Goal: Information Seeking & Learning: Learn about a topic

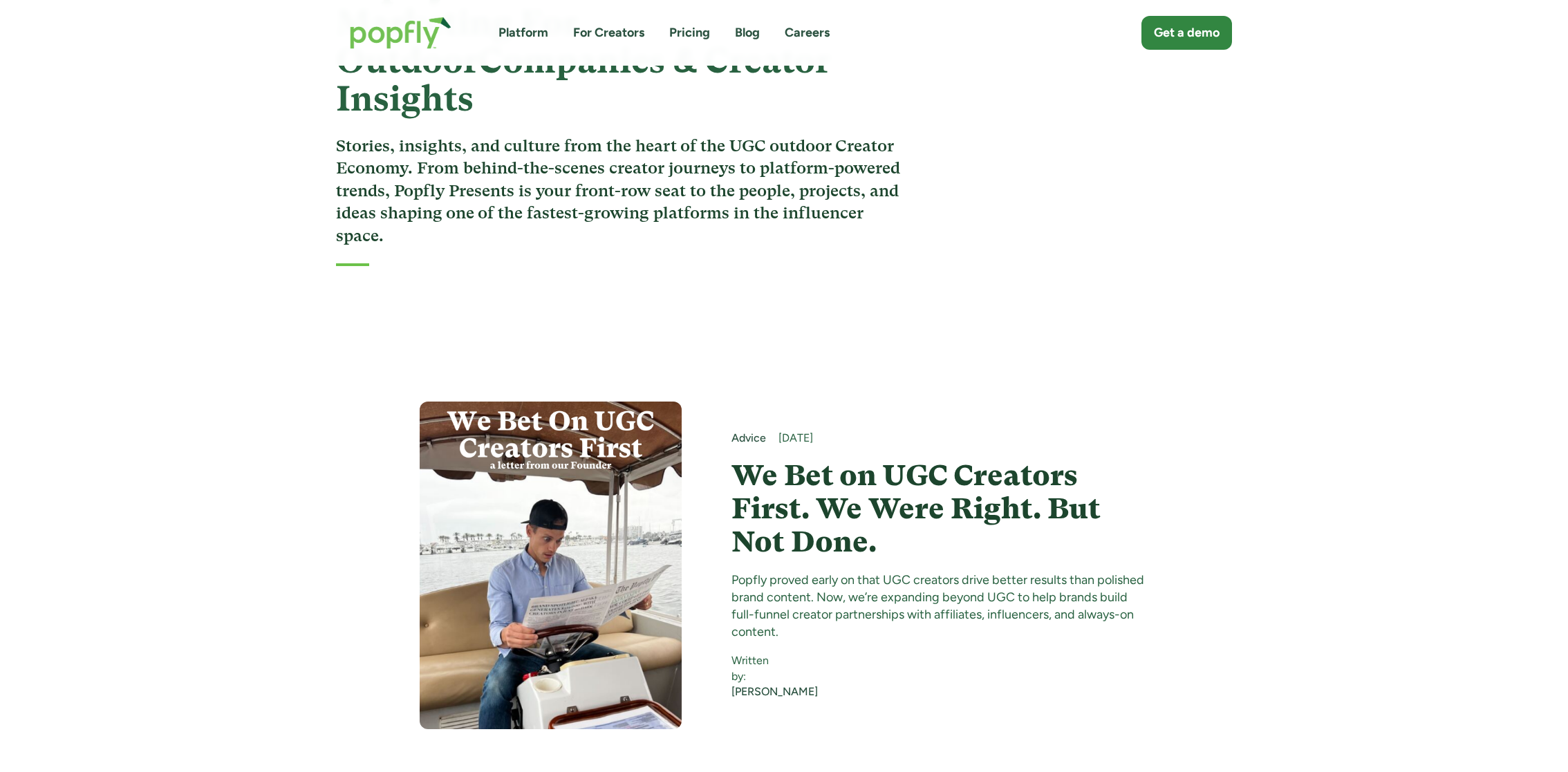
scroll to position [191, 0]
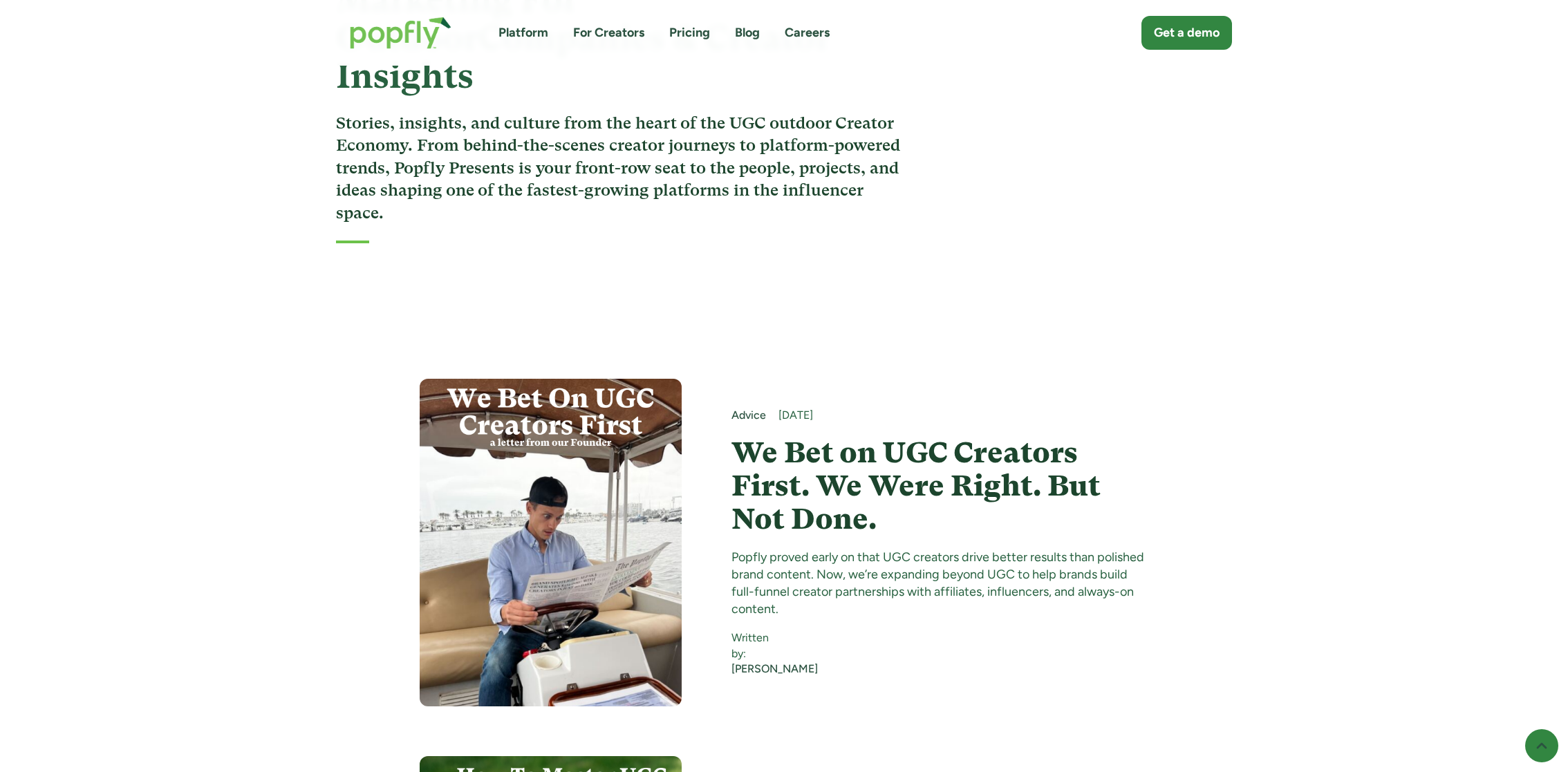
click at [739, 436] on h4 "We Bet on UGC Creators First. We Were Right. But Not Done." at bounding box center [940, 486] width 418 height 100
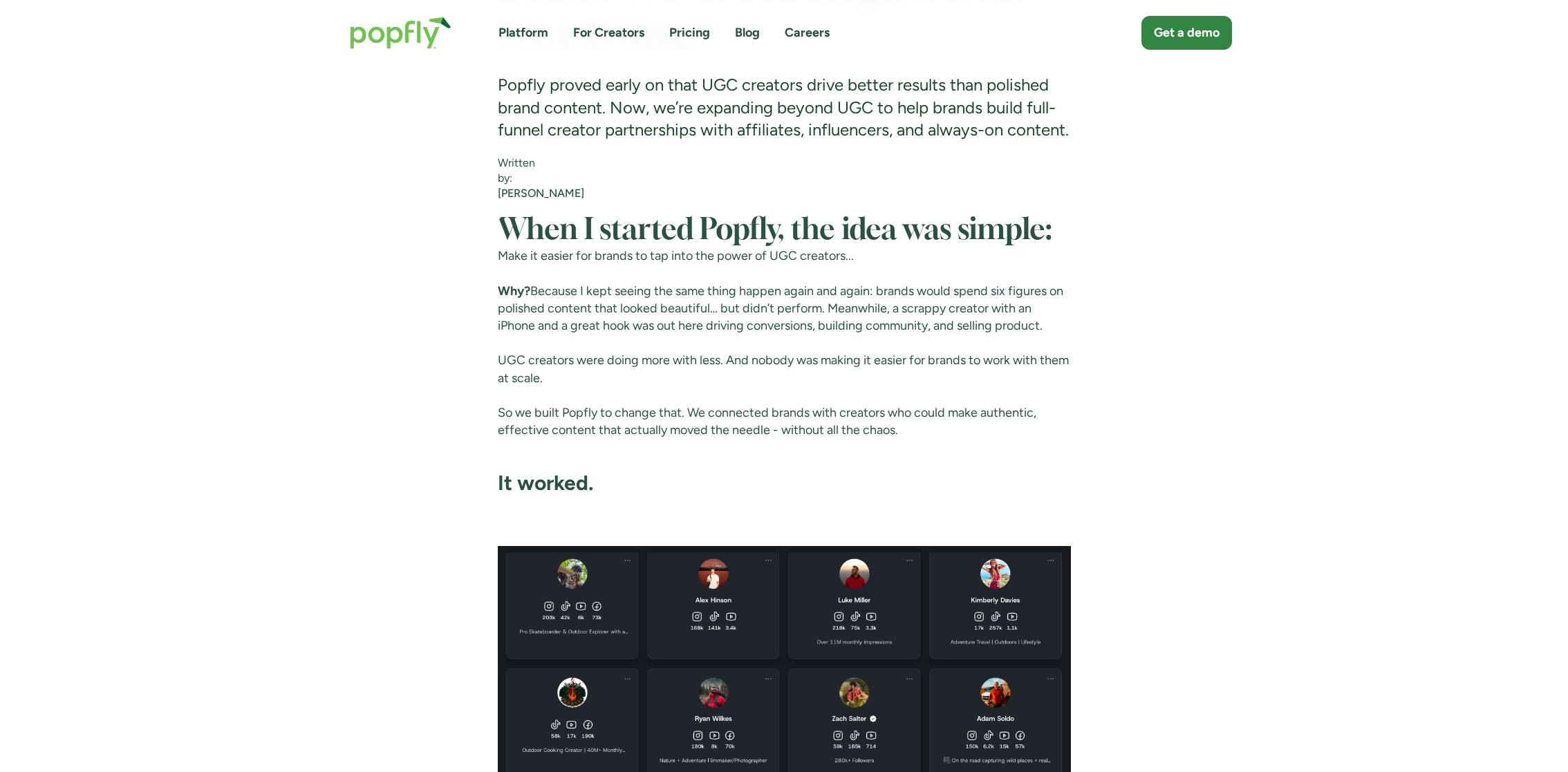
scroll to position [448, 0]
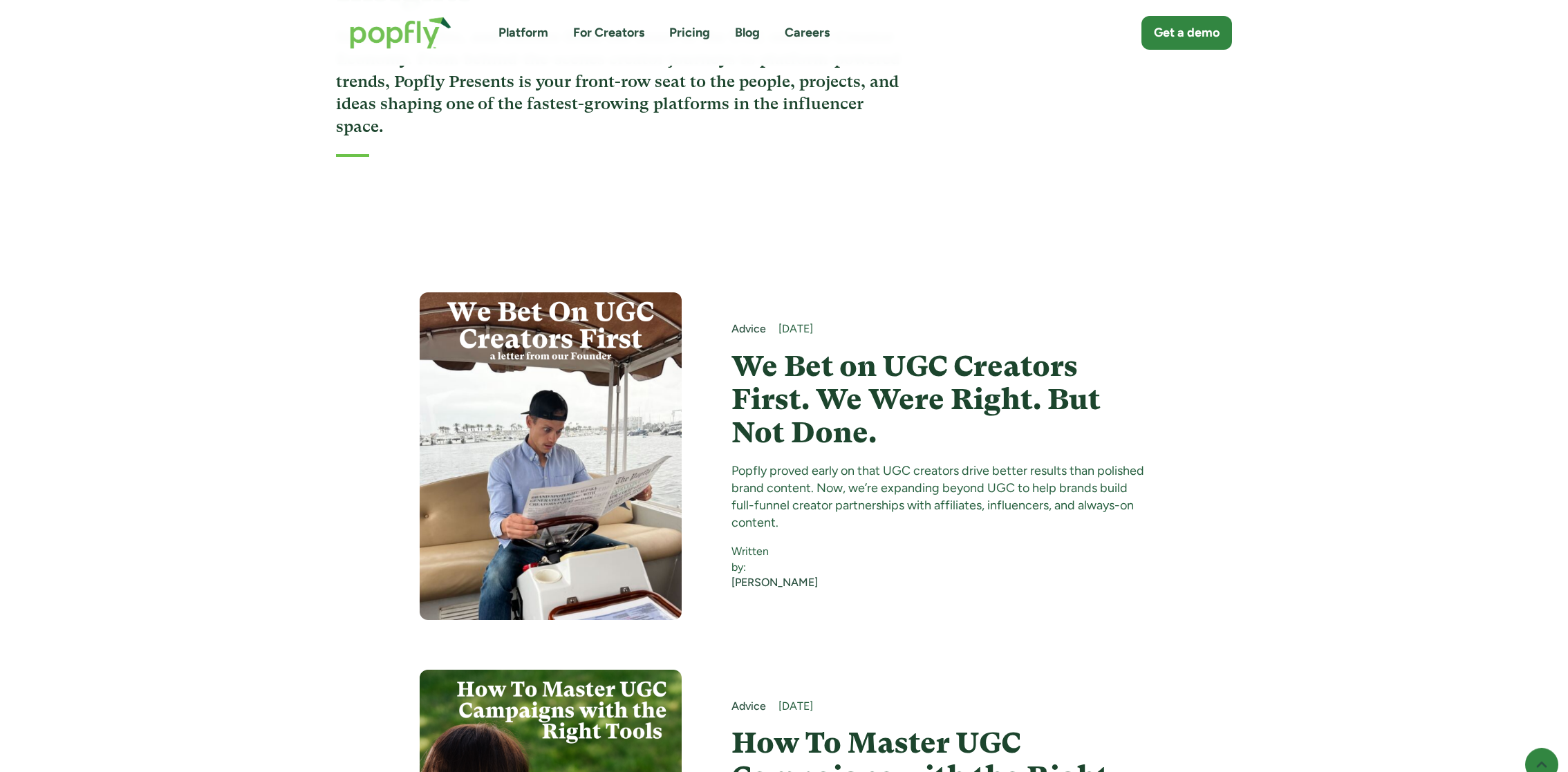
scroll to position [284, 0]
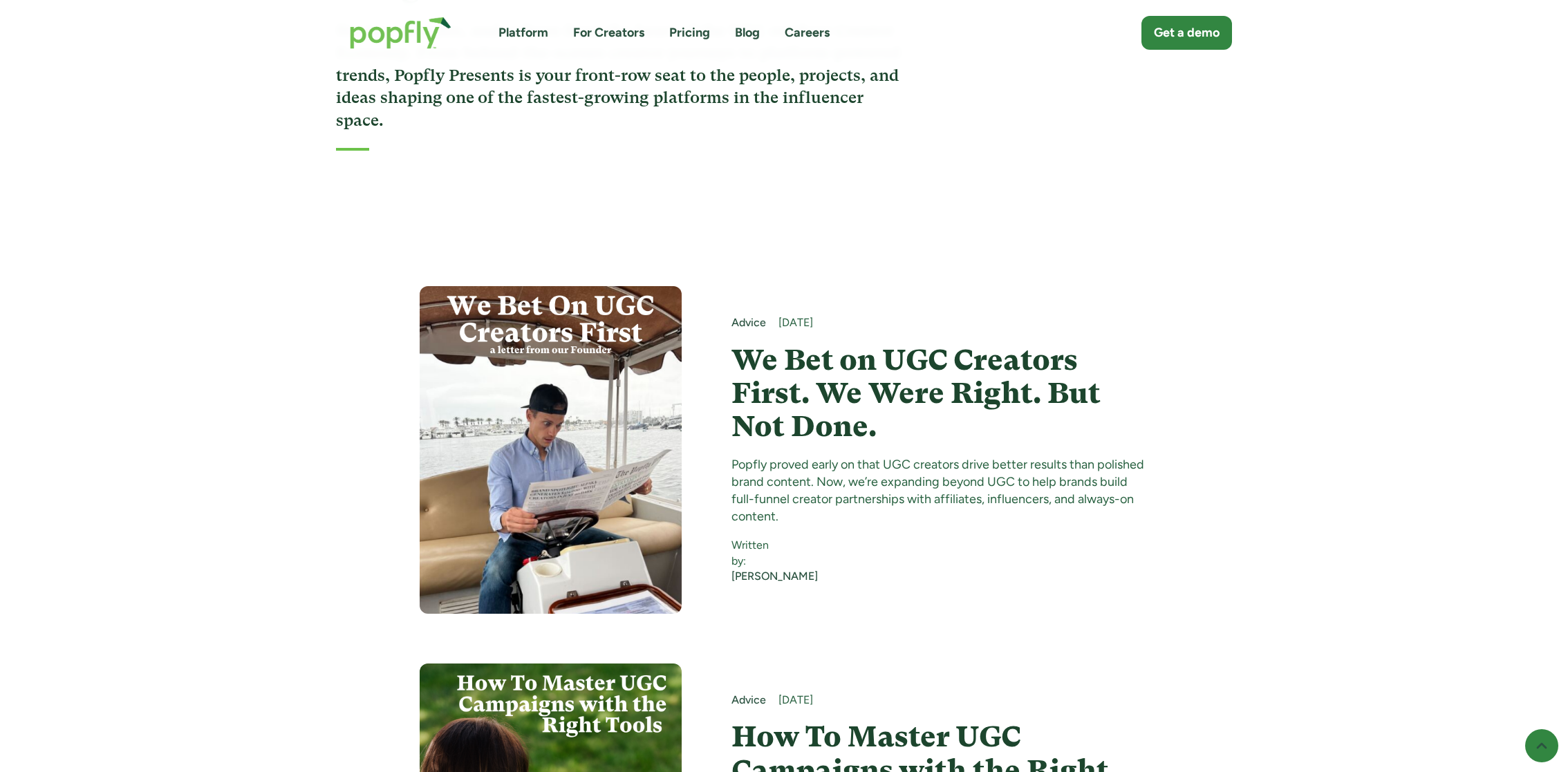
click at [836, 344] on h4 "We Bet on UGC Creators First. We Were Right. But Not Done." at bounding box center [940, 393] width 418 height 100
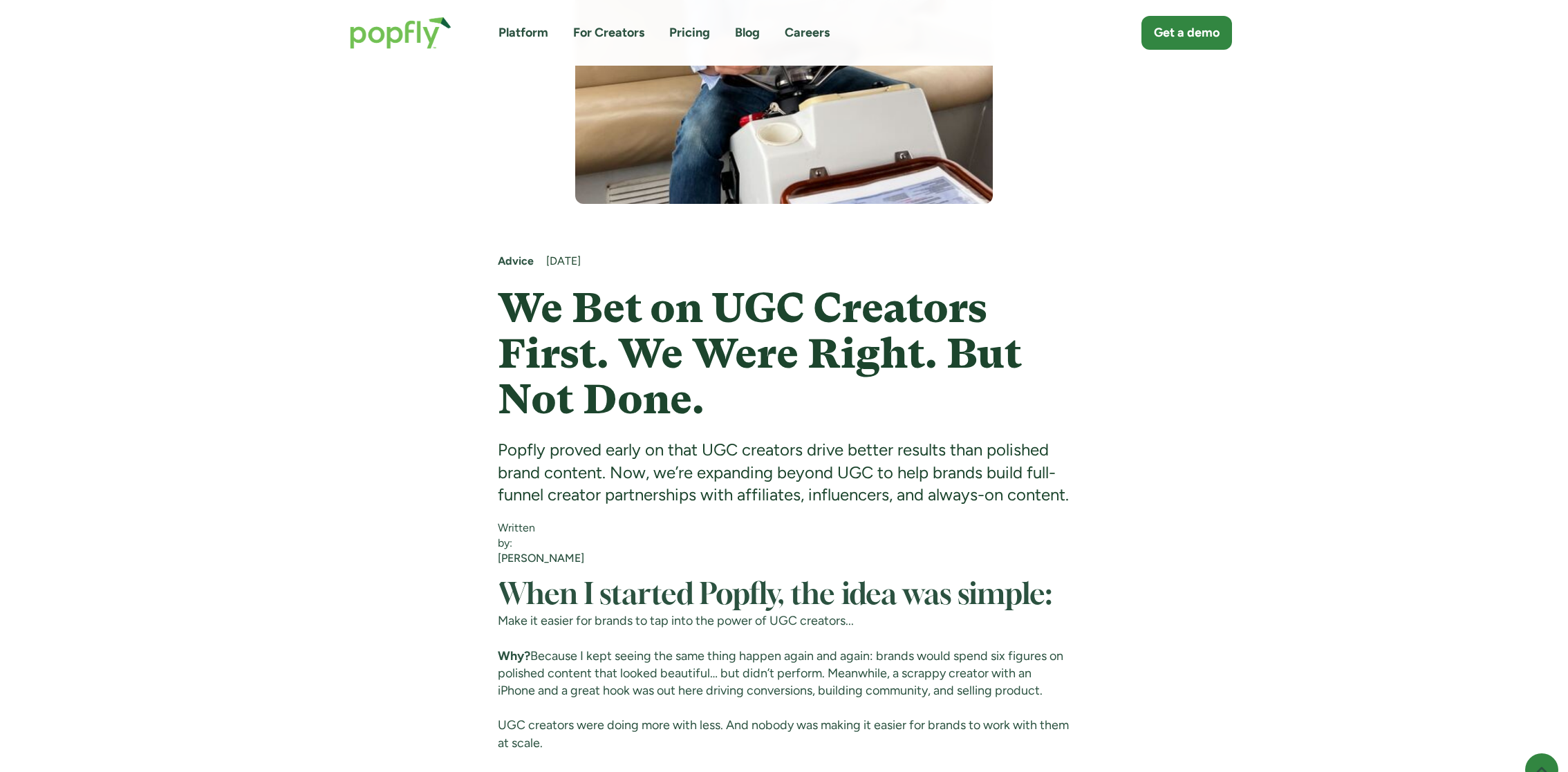
scroll to position [454, 0]
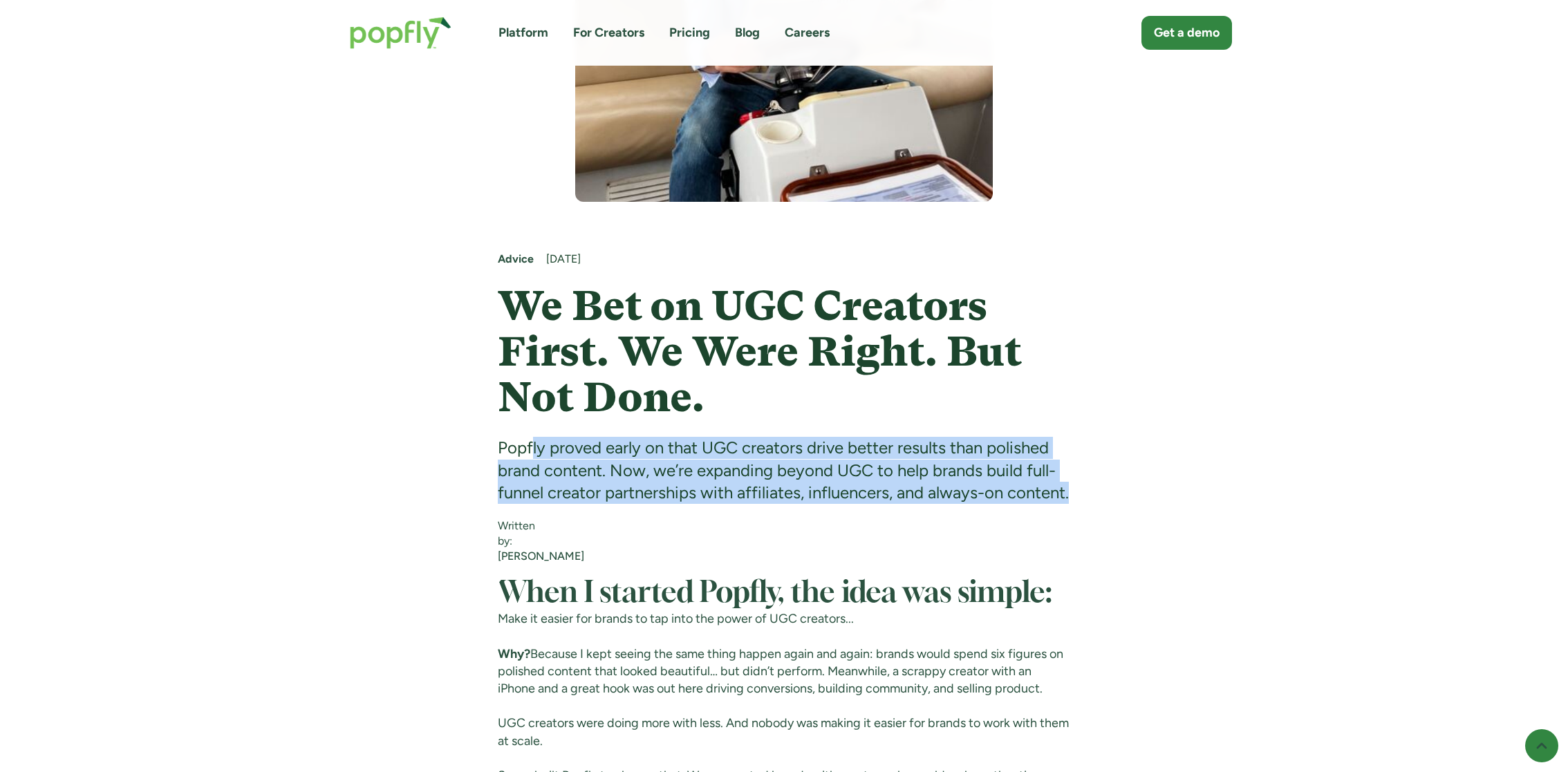
drag, startPoint x: 530, startPoint y: 444, endPoint x: 697, endPoint y: 511, distance: 179.9
click at [697, 504] on div "Popfly proved early on that UGC creators drive better results than polished bra…" at bounding box center [784, 471] width 573 height 67
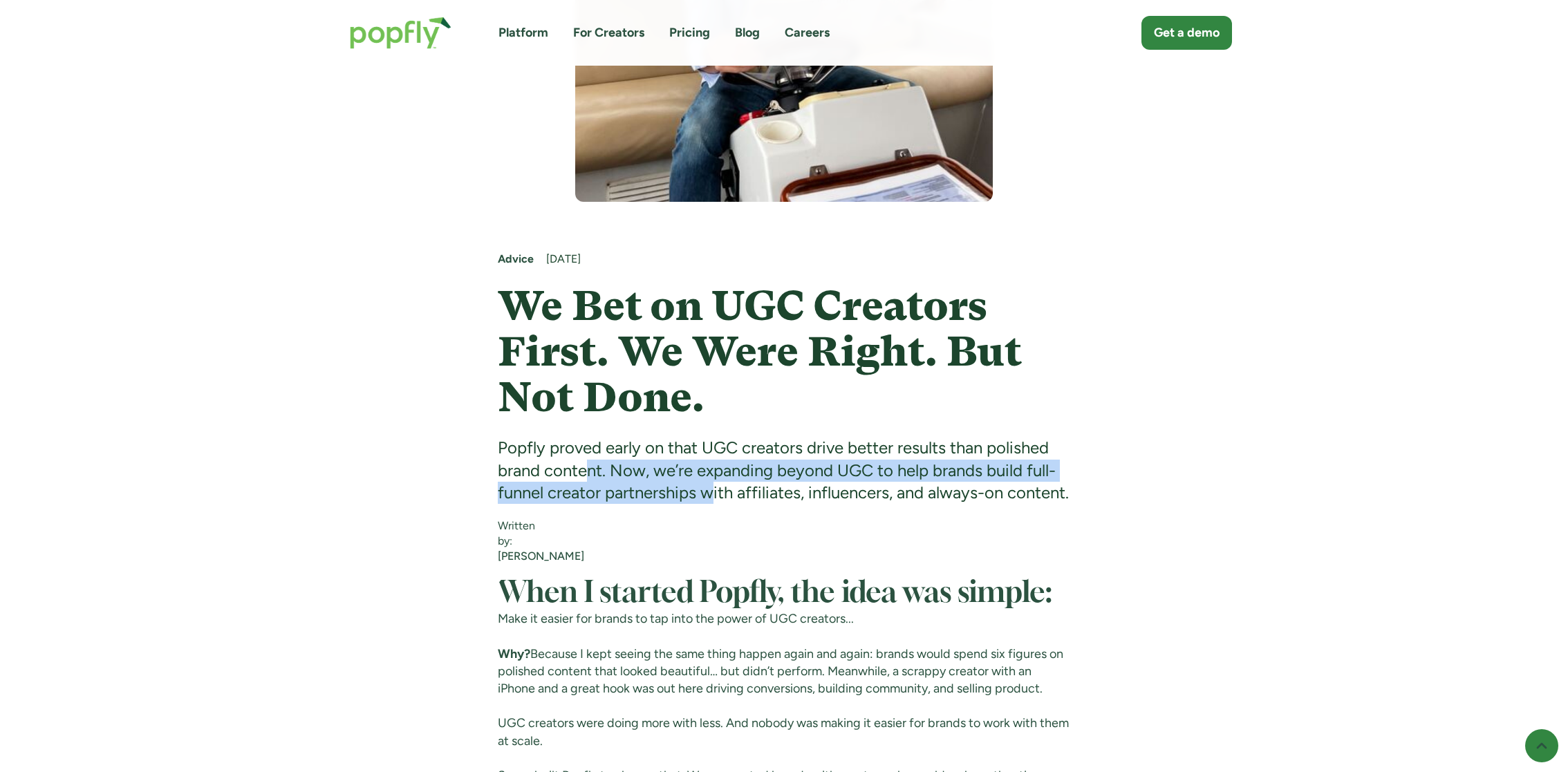
drag, startPoint x: 584, startPoint y: 461, endPoint x: 724, endPoint y: 503, distance: 146.2
click at [724, 503] on div "Popfly proved early on that UGC creators drive better results than polished bra…" at bounding box center [784, 471] width 573 height 67
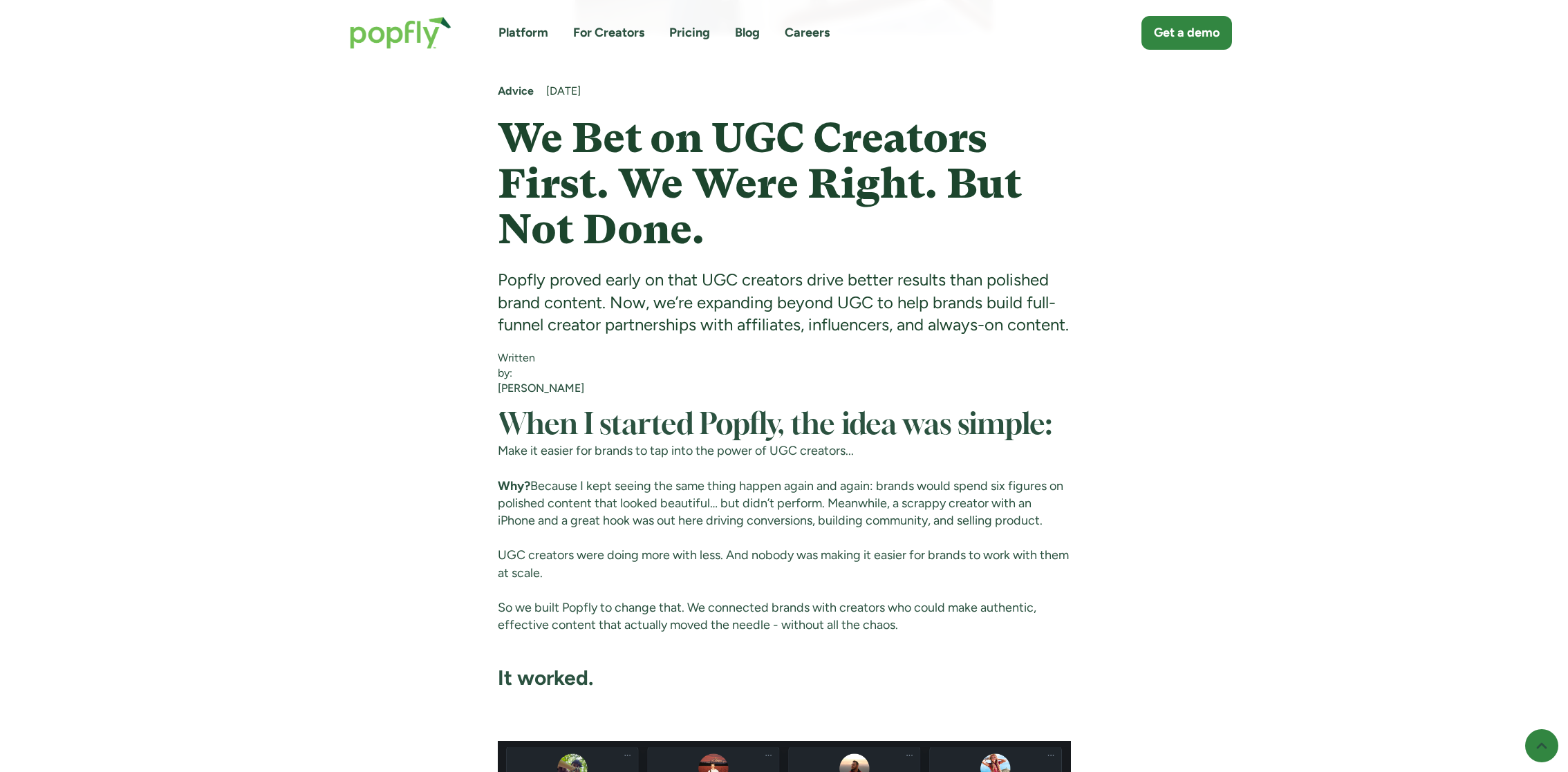
scroll to position [625, 0]
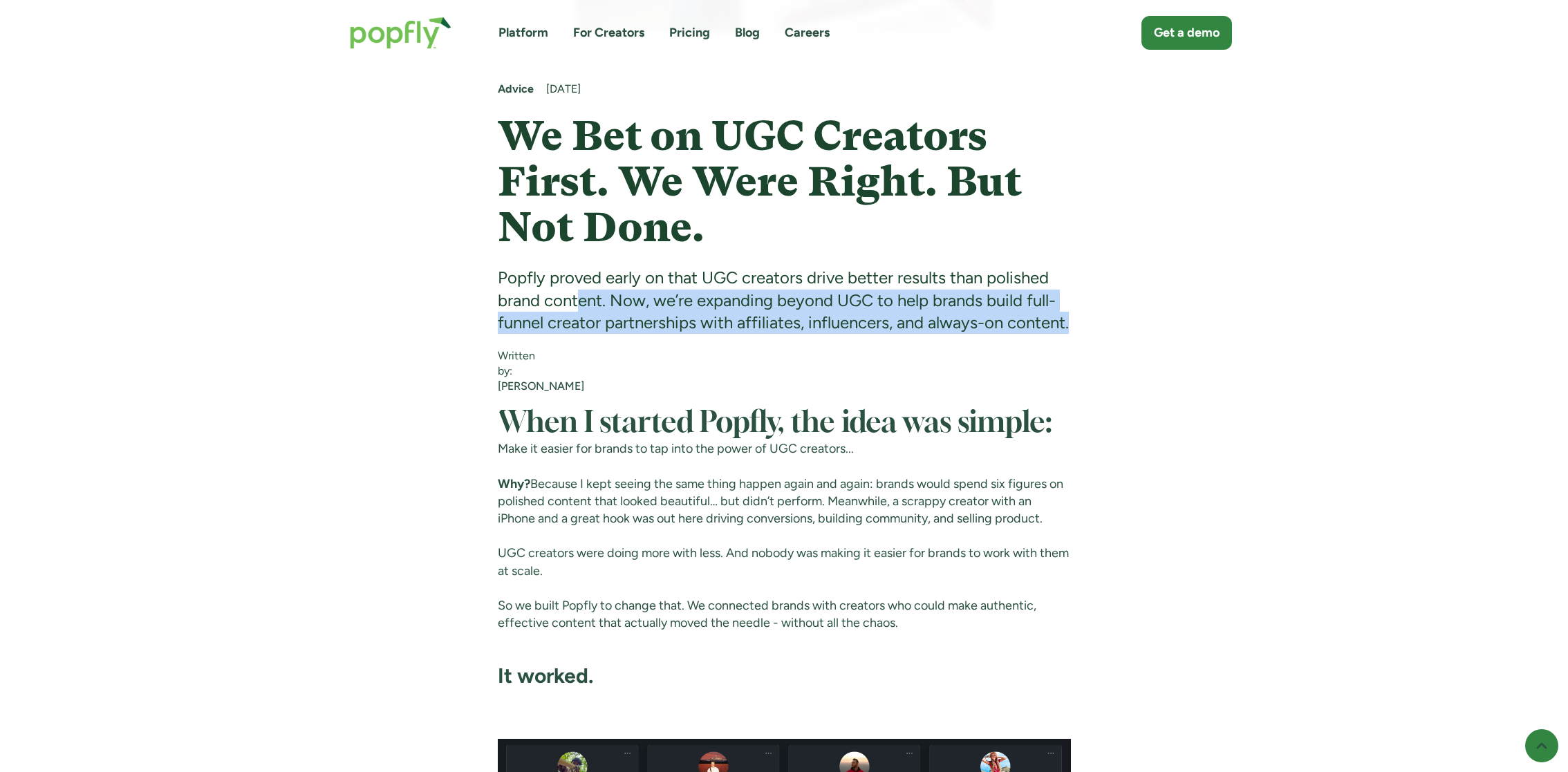
drag, startPoint x: 580, startPoint y: 304, endPoint x: 761, endPoint y: 344, distance: 185.4
click at [756, 334] on div "Popfly proved early on that UGC creators drive better results than polished bra…" at bounding box center [784, 301] width 573 height 67
click at [761, 334] on div "Popfly proved early on that UGC creators drive better results than polished bra…" at bounding box center [784, 301] width 573 height 67
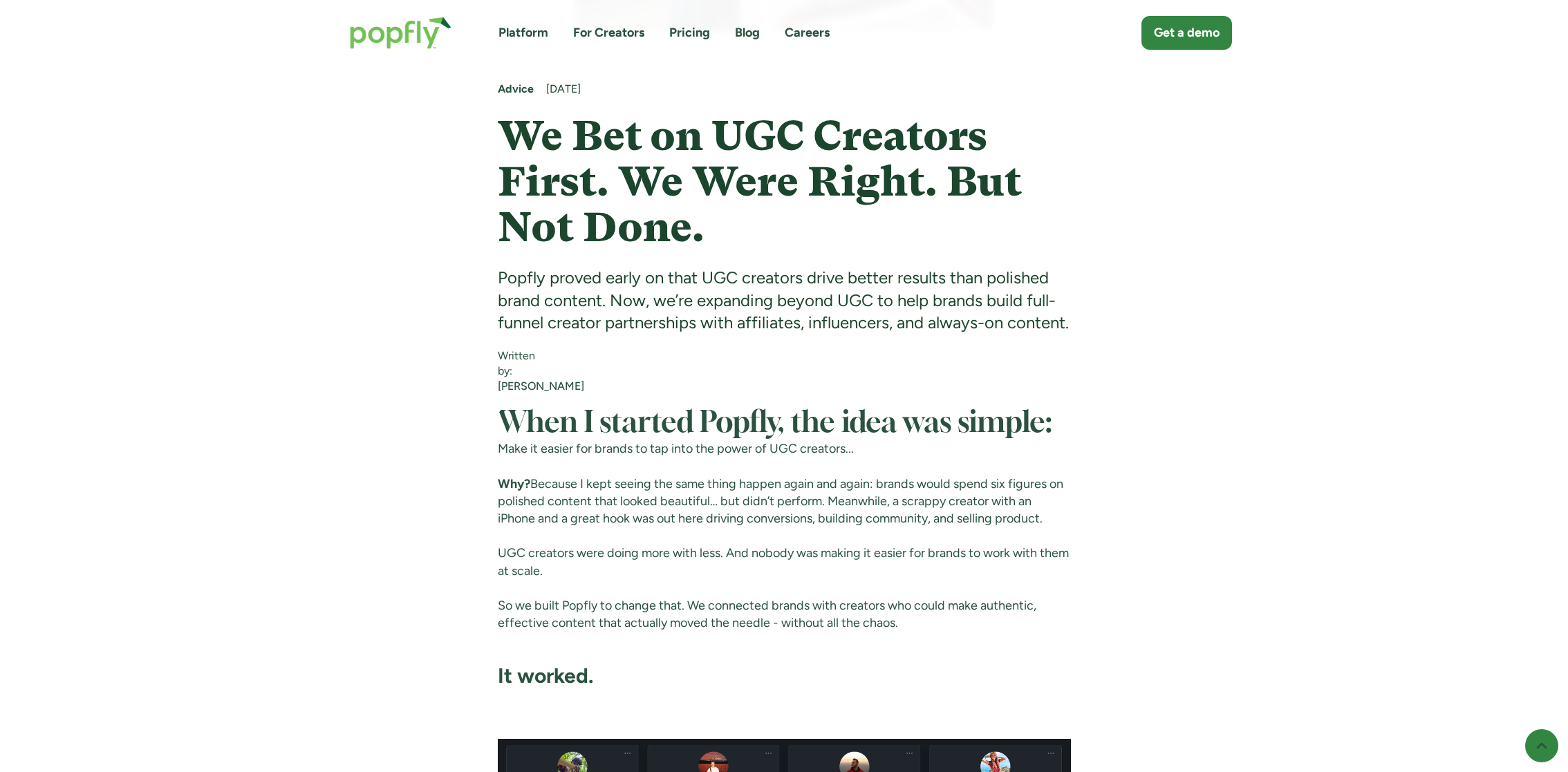
scroll to position [747, 0]
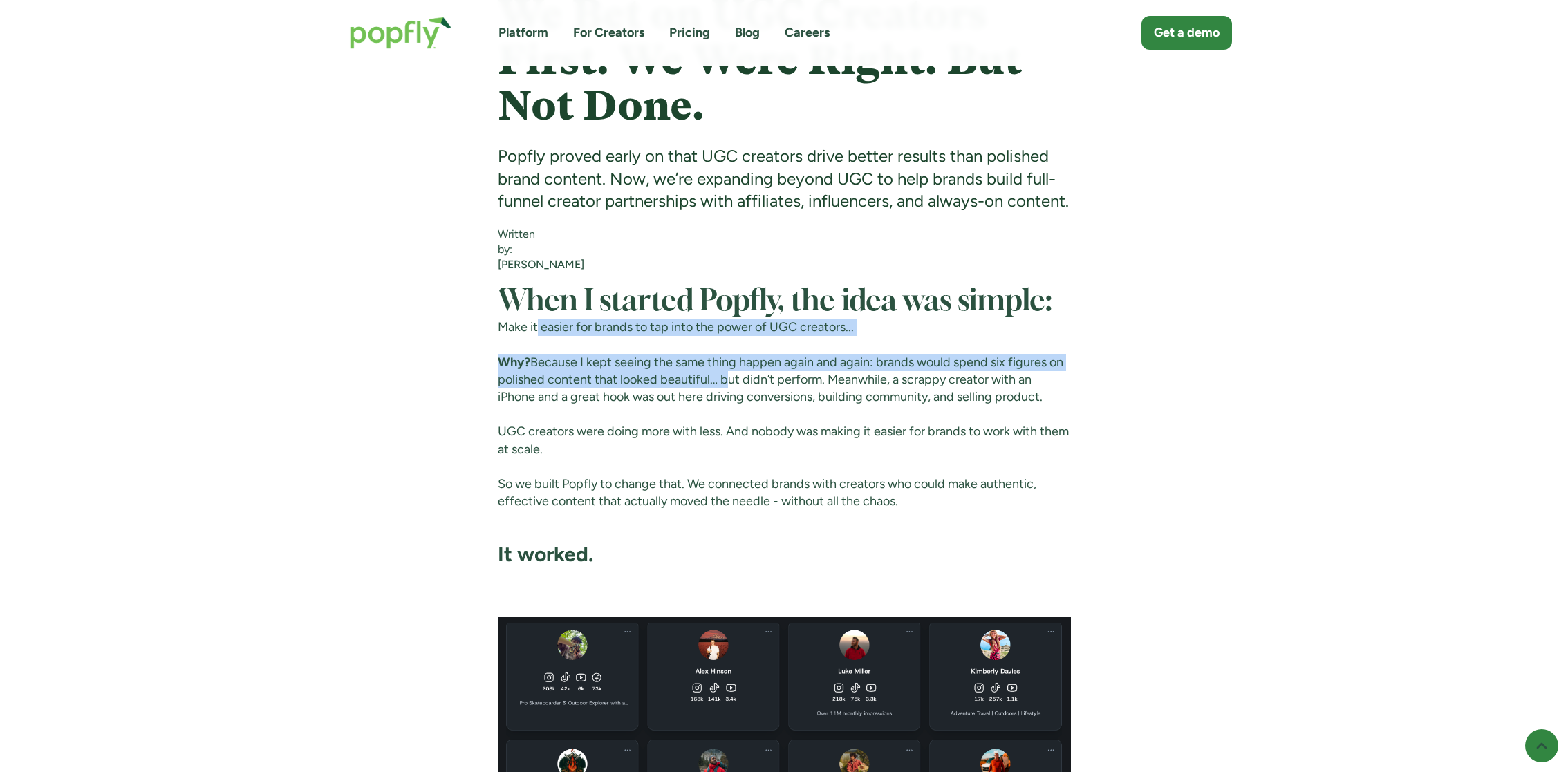
drag, startPoint x: 536, startPoint y: 370, endPoint x: 724, endPoint y: 413, distance: 192.9
click at [724, 406] on p "Why? Because I kept seeing the same thing happen again and again: brands would …" at bounding box center [784, 380] width 573 height 53
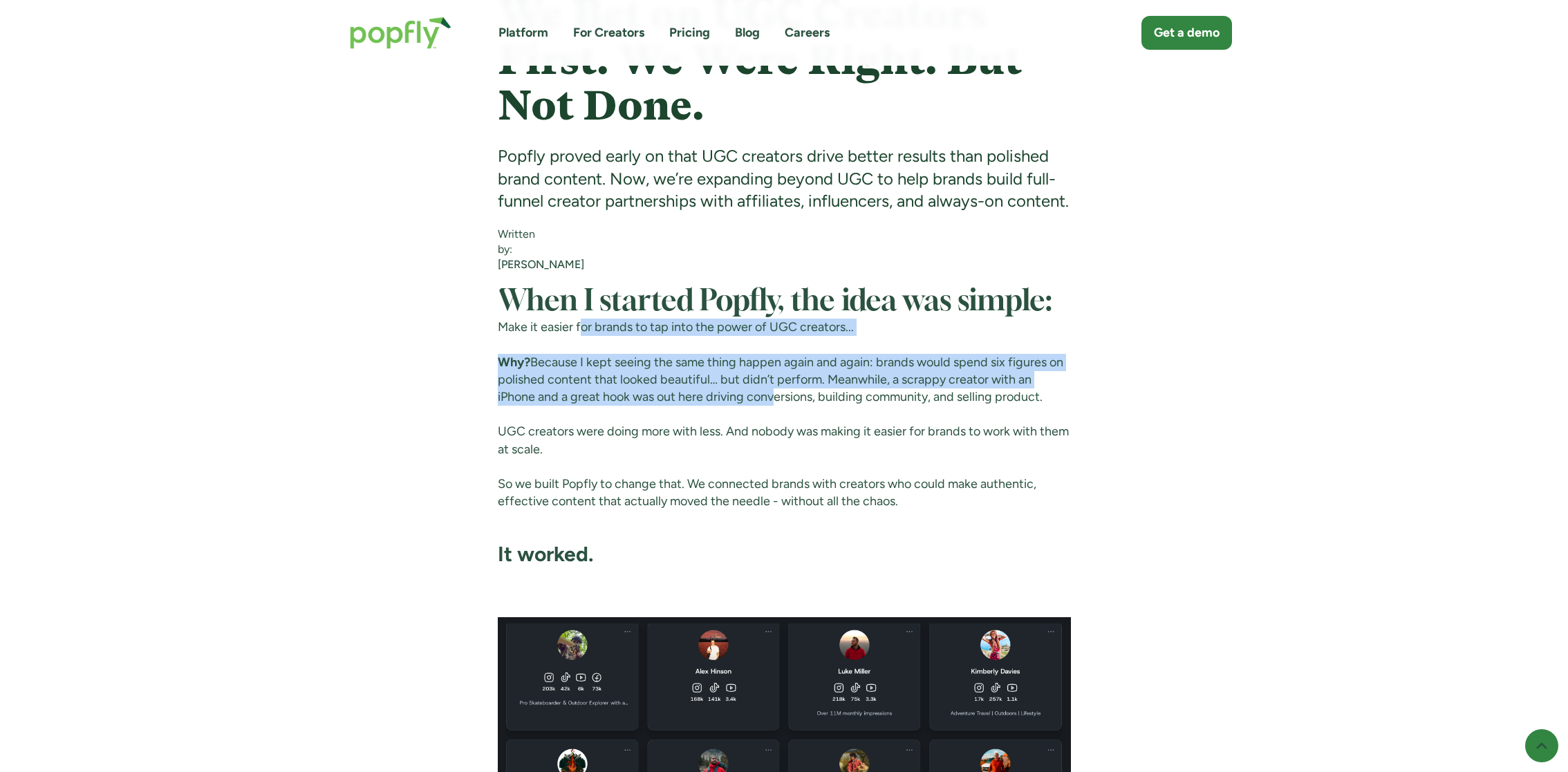
drag, startPoint x: 584, startPoint y: 360, endPoint x: 785, endPoint y: 432, distance: 213.5
click at [785, 406] on p "Why? Because I kept seeing the same thing happen again and again: brands would …" at bounding box center [784, 380] width 573 height 53
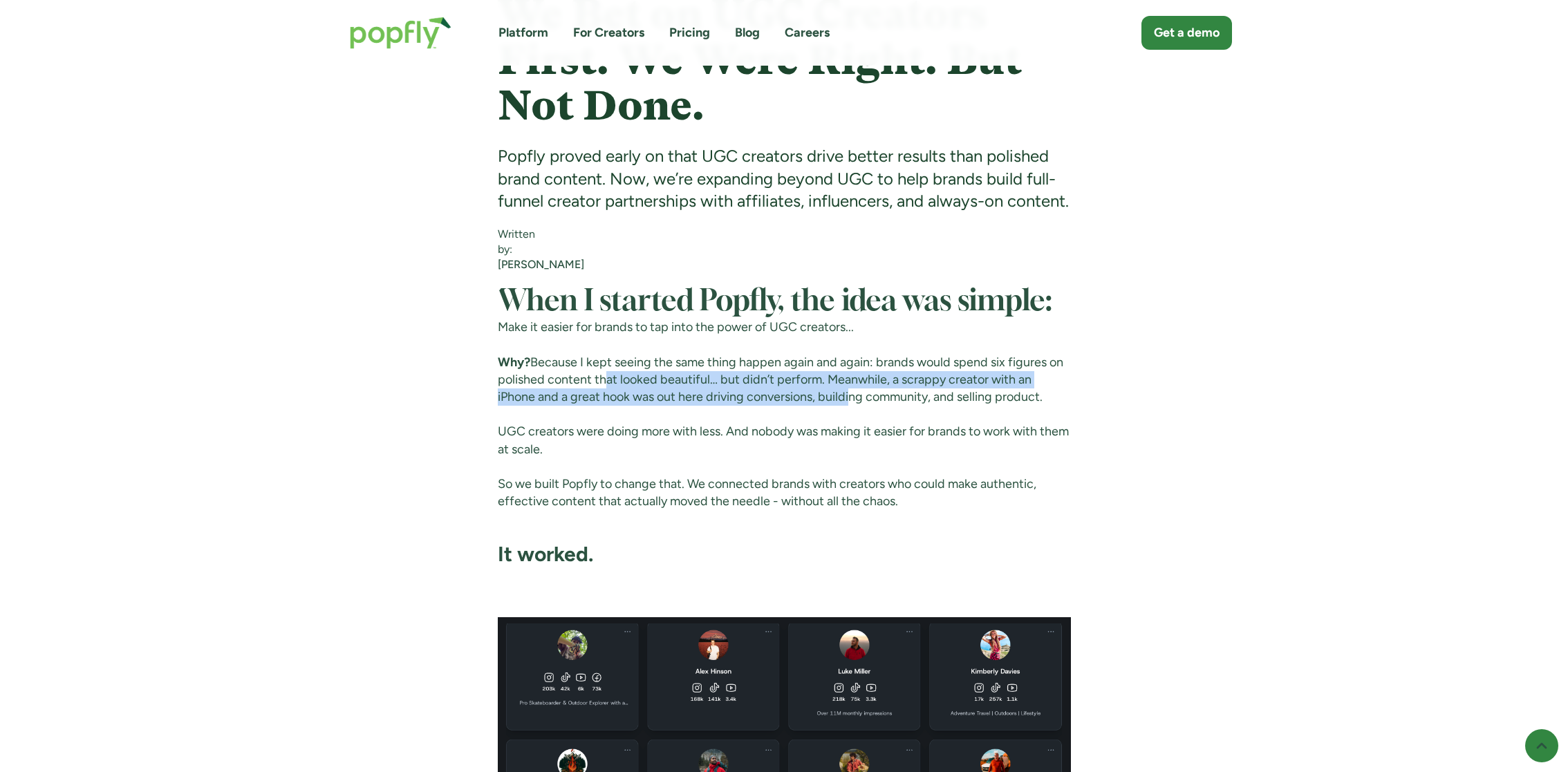
drag, startPoint x: 598, startPoint y: 411, endPoint x: 849, endPoint y: 436, distance: 252.2
click at [849, 406] on p "Why? Because I kept seeing the same thing happen again and again: brands would …" at bounding box center [784, 380] width 573 height 53
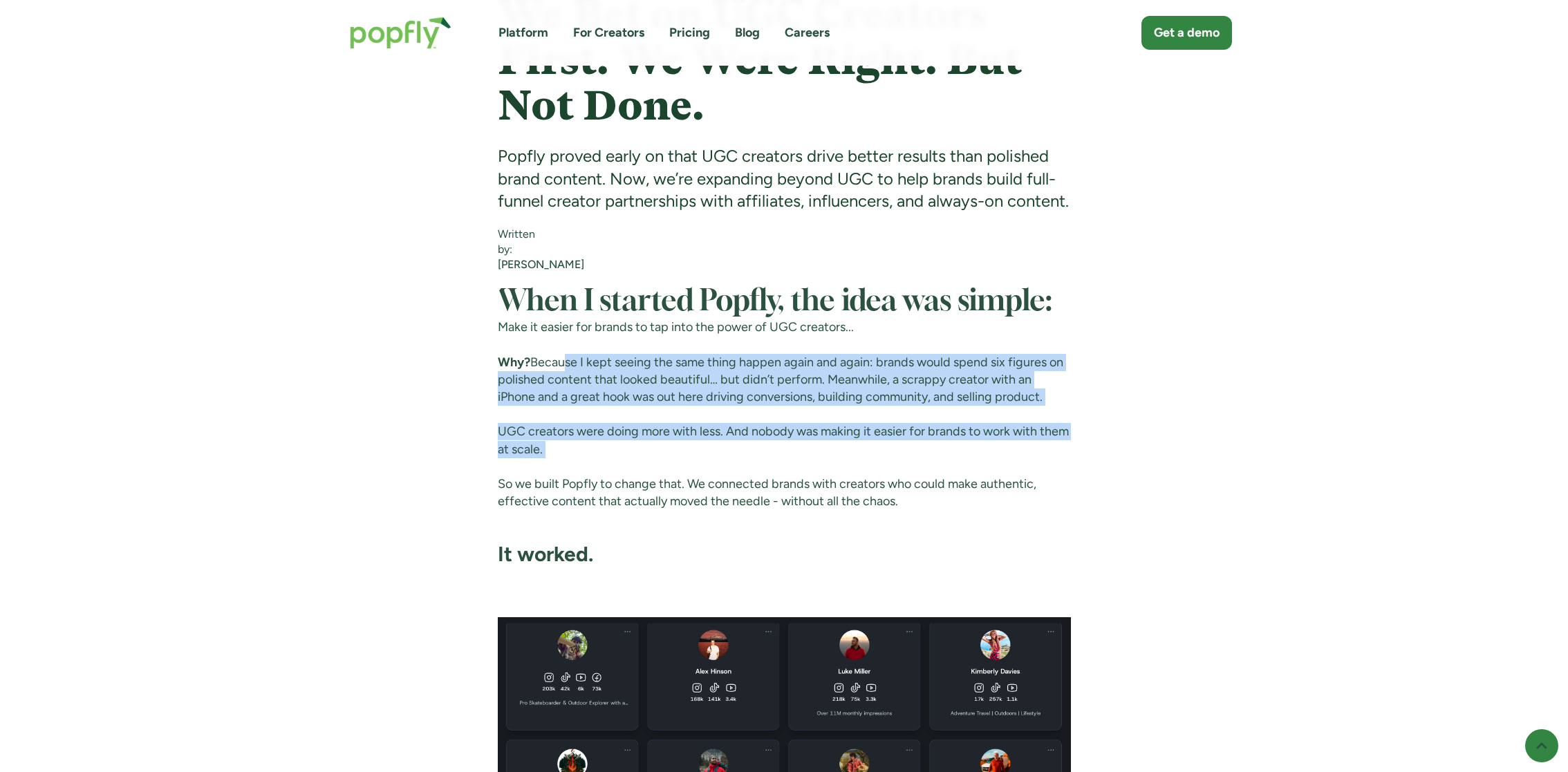
drag, startPoint x: 563, startPoint y: 397, endPoint x: 770, endPoint y: 503, distance: 232.6
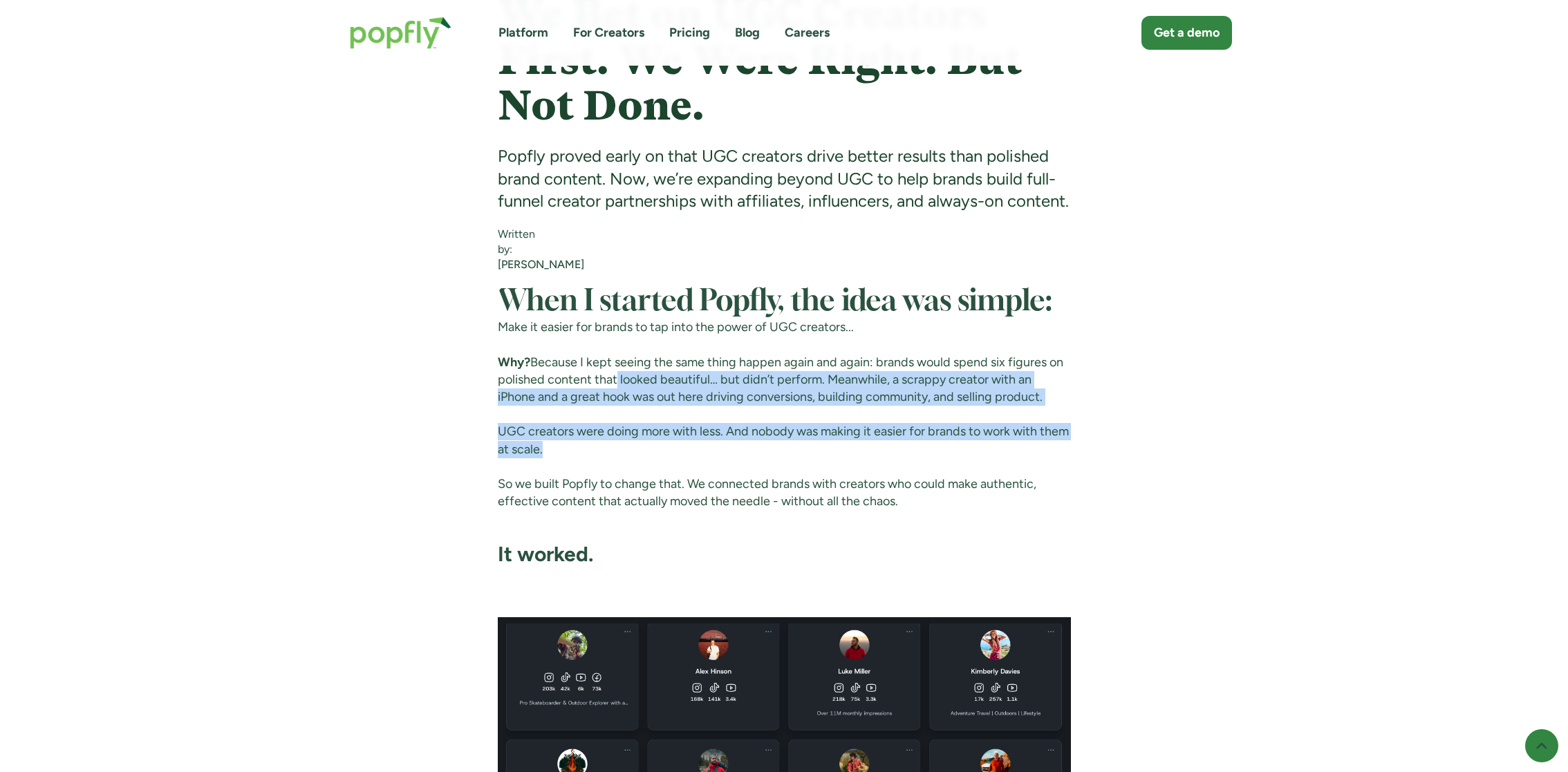
drag, startPoint x: 614, startPoint y: 414, endPoint x: 864, endPoint y: 499, distance: 264.1
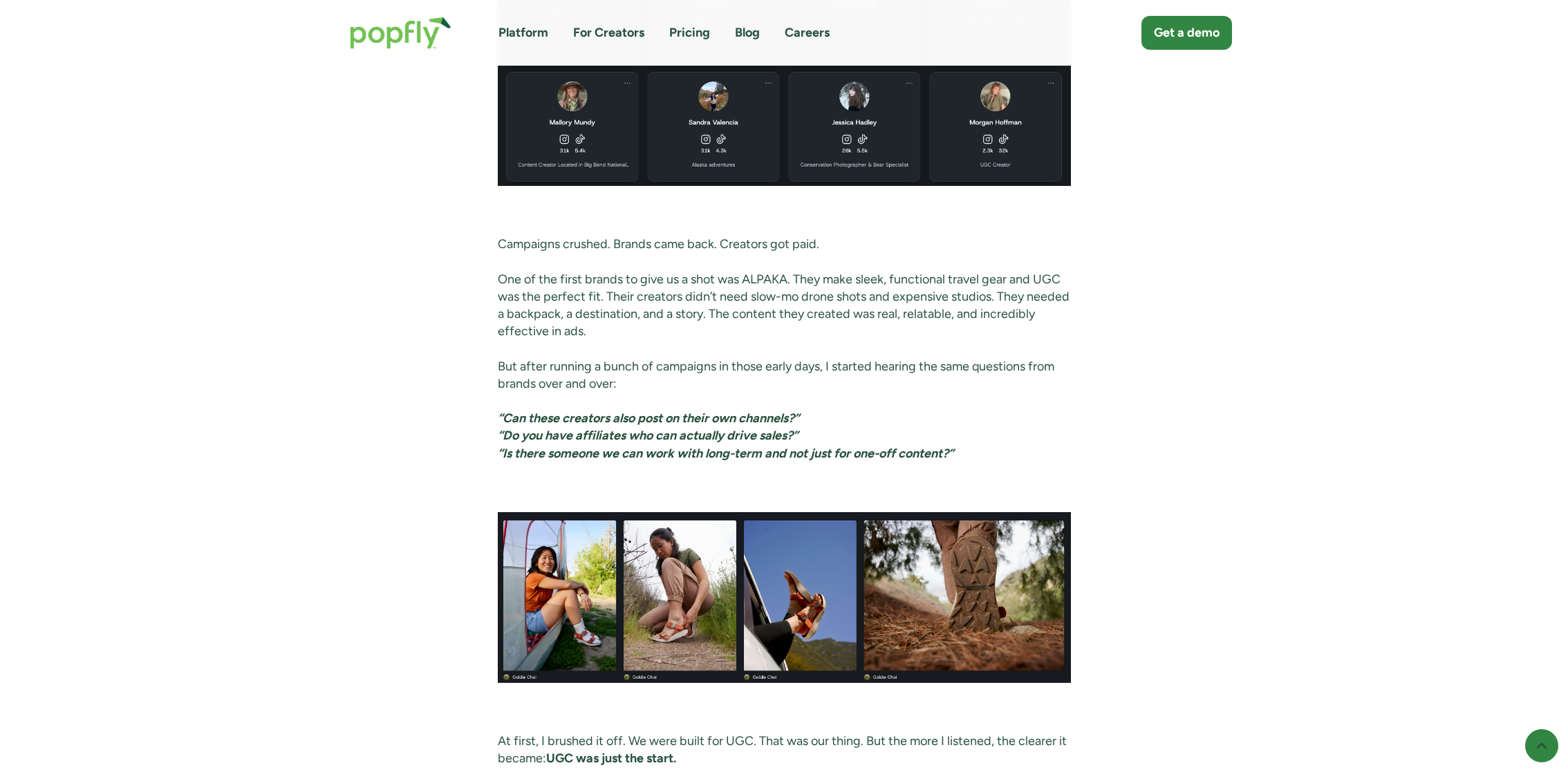
scroll to position [1555, 0]
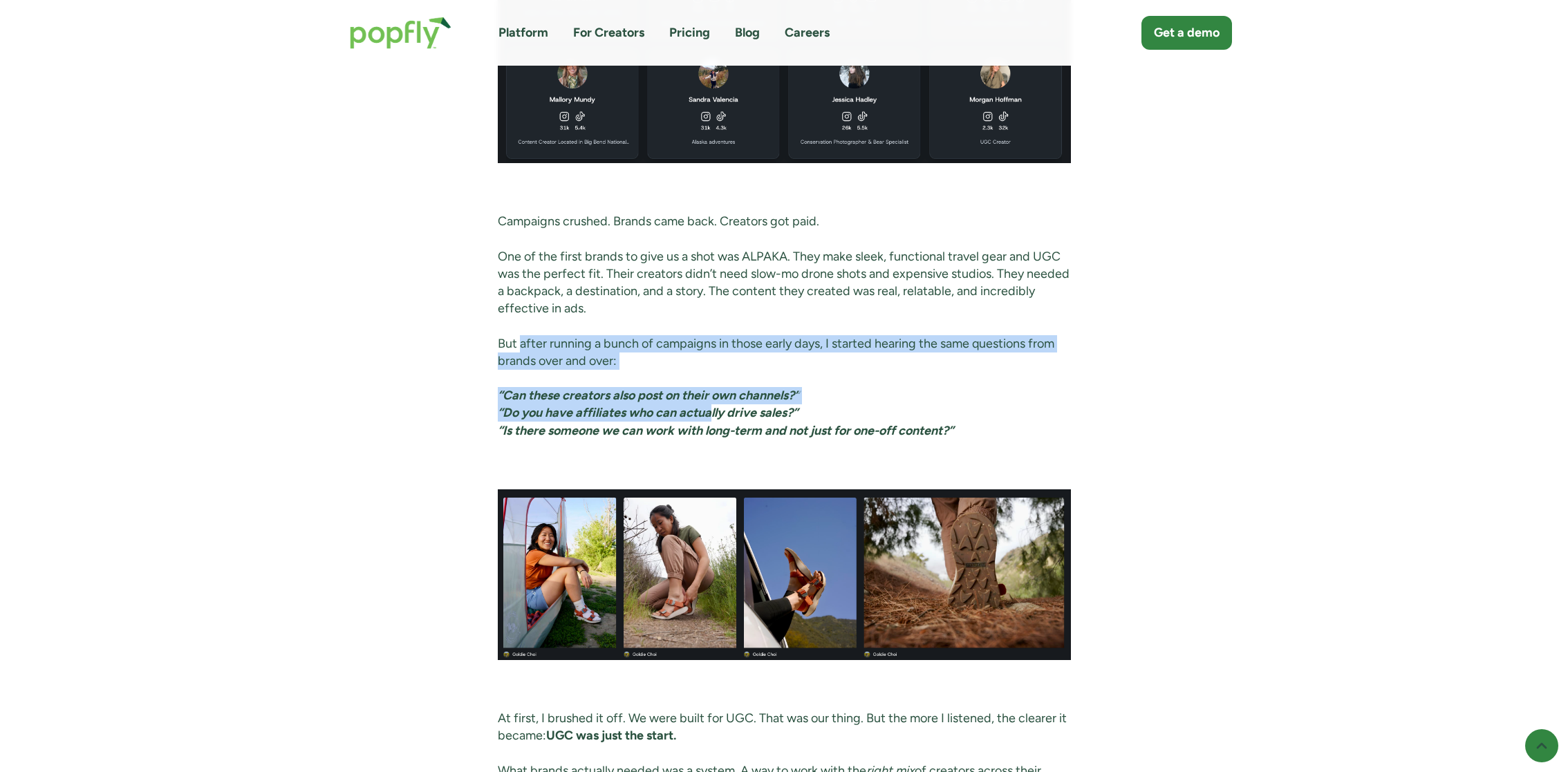
drag, startPoint x: 519, startPoint y: 377, endPoint x: 706, endPoint y: 459, distance: 204.2
click at [706, 459] on div "When I started Popfly, the idea was simple: Make it easier for brands to tap in…" at bounding box center [784, 452] width 573 height 1951
click at [706, 440] on p "“Can these creators also post on their own channels?” “Do you have affiliates w…" at bounding box center [784, 413] width 573 height 53
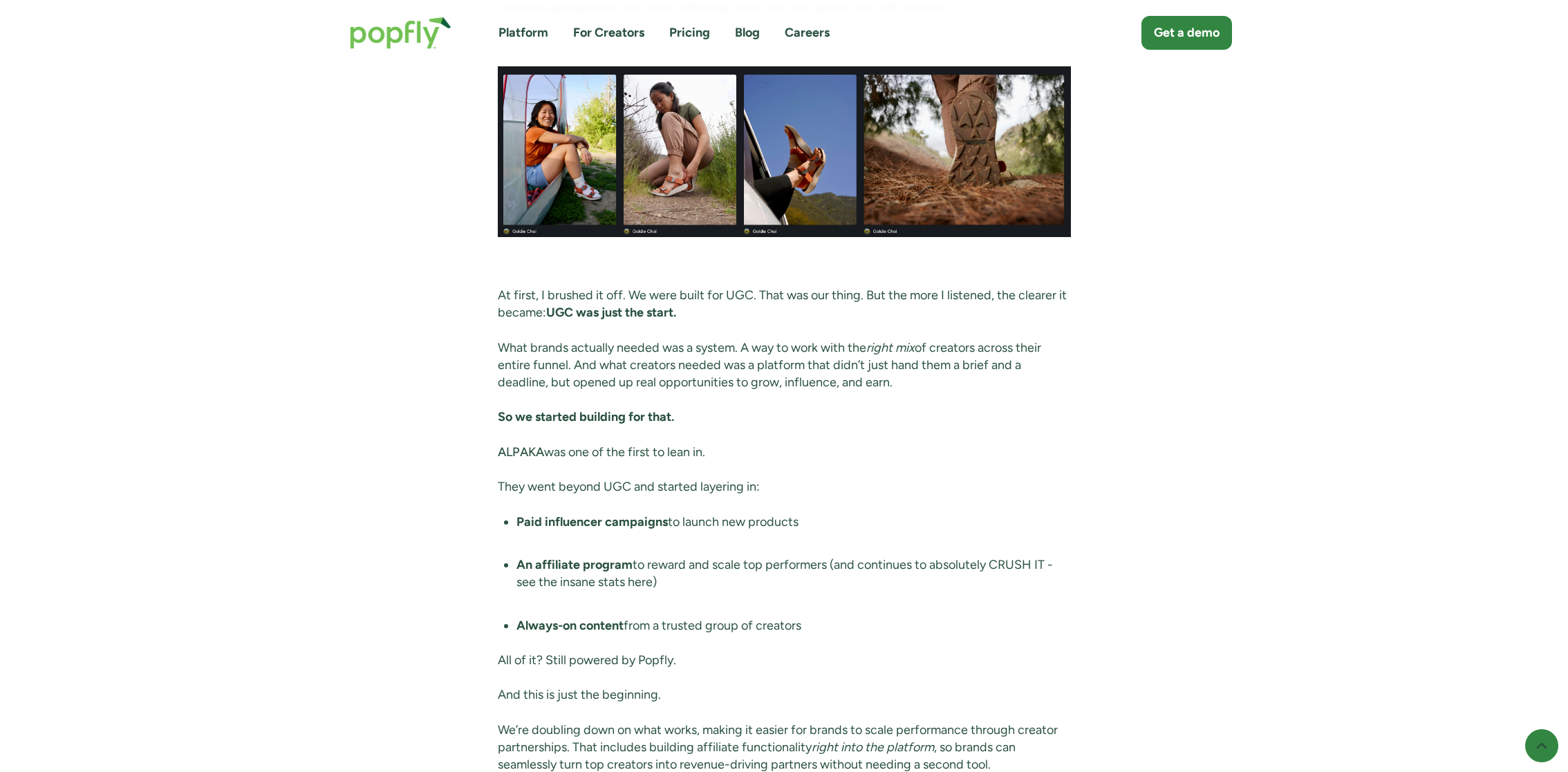
scroll to position [1989, 0]
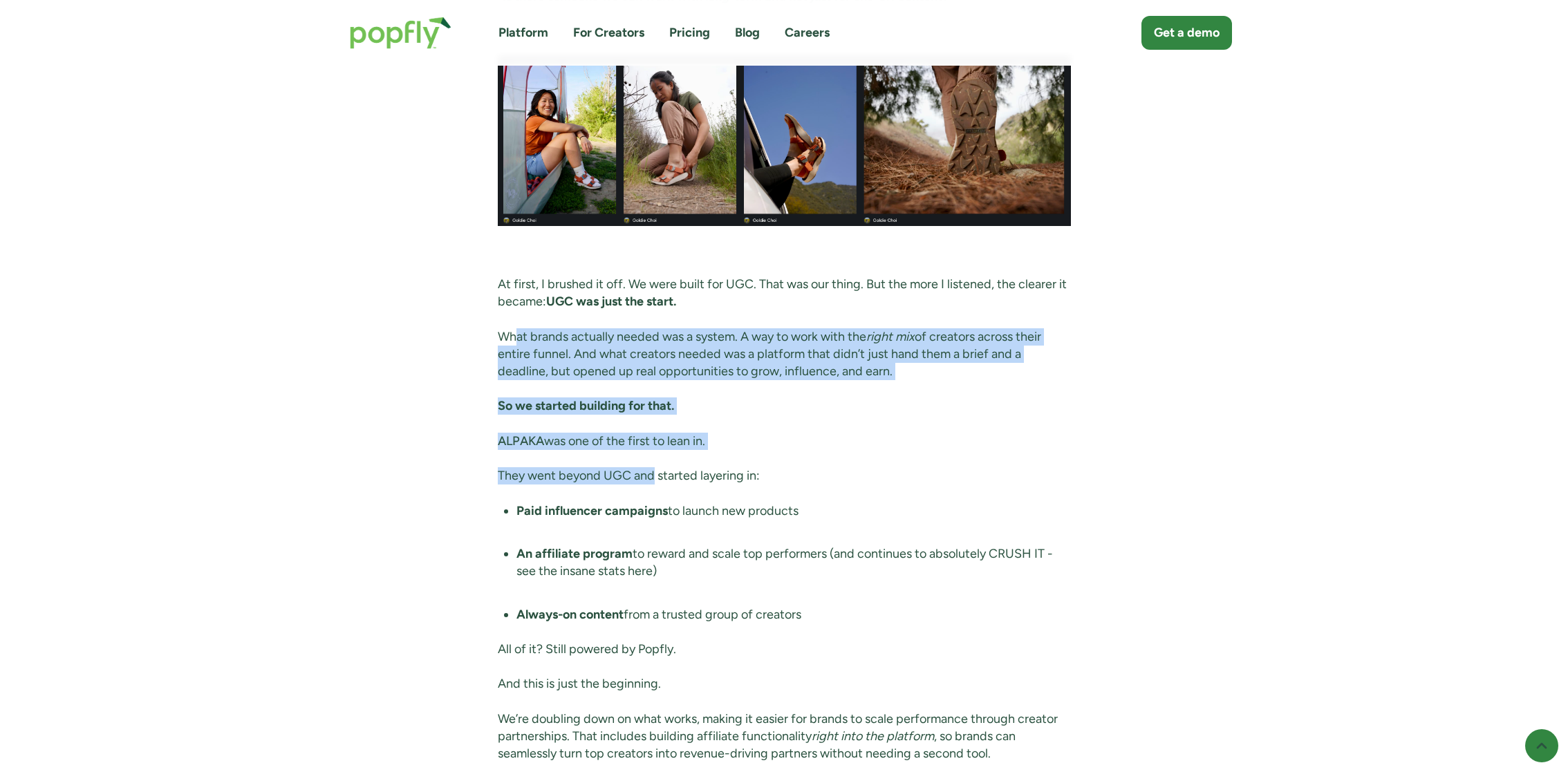
drag, startPoint x: 517, startPoint y: 367, endPoint x: 652, endPoint y: 513, distance: 198.8
click at [652, 513] on div "When I started Popfly, the idea was simple: Make it easier for brands to tap in…" at bounding box center [784, 18] width 573 height 1951
click at [652, 484] on p "They went beyond UGC and started layering in:" at bounding box center [784, 476] width 573 height 18
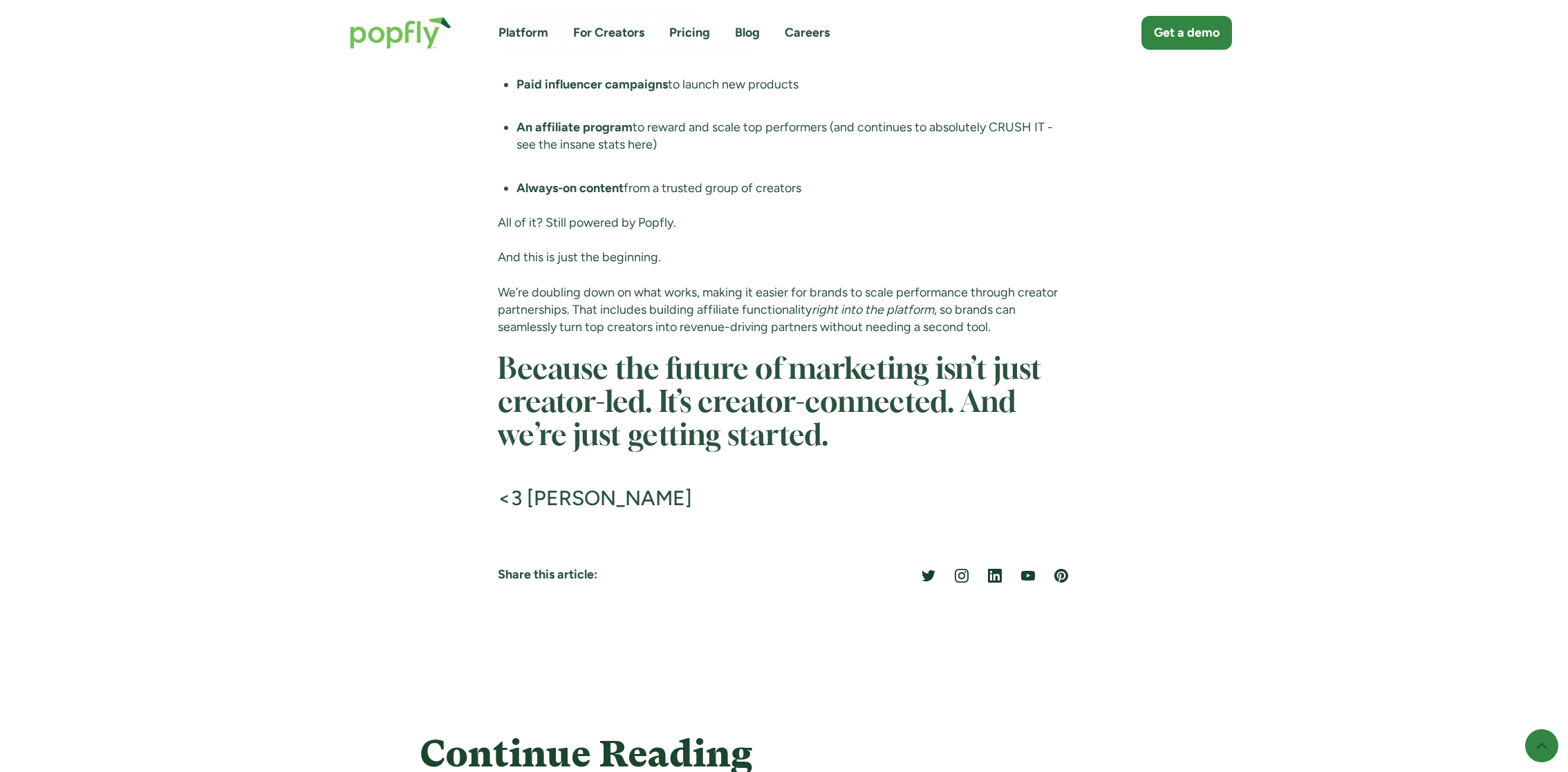
scroll to position [2474, 0]
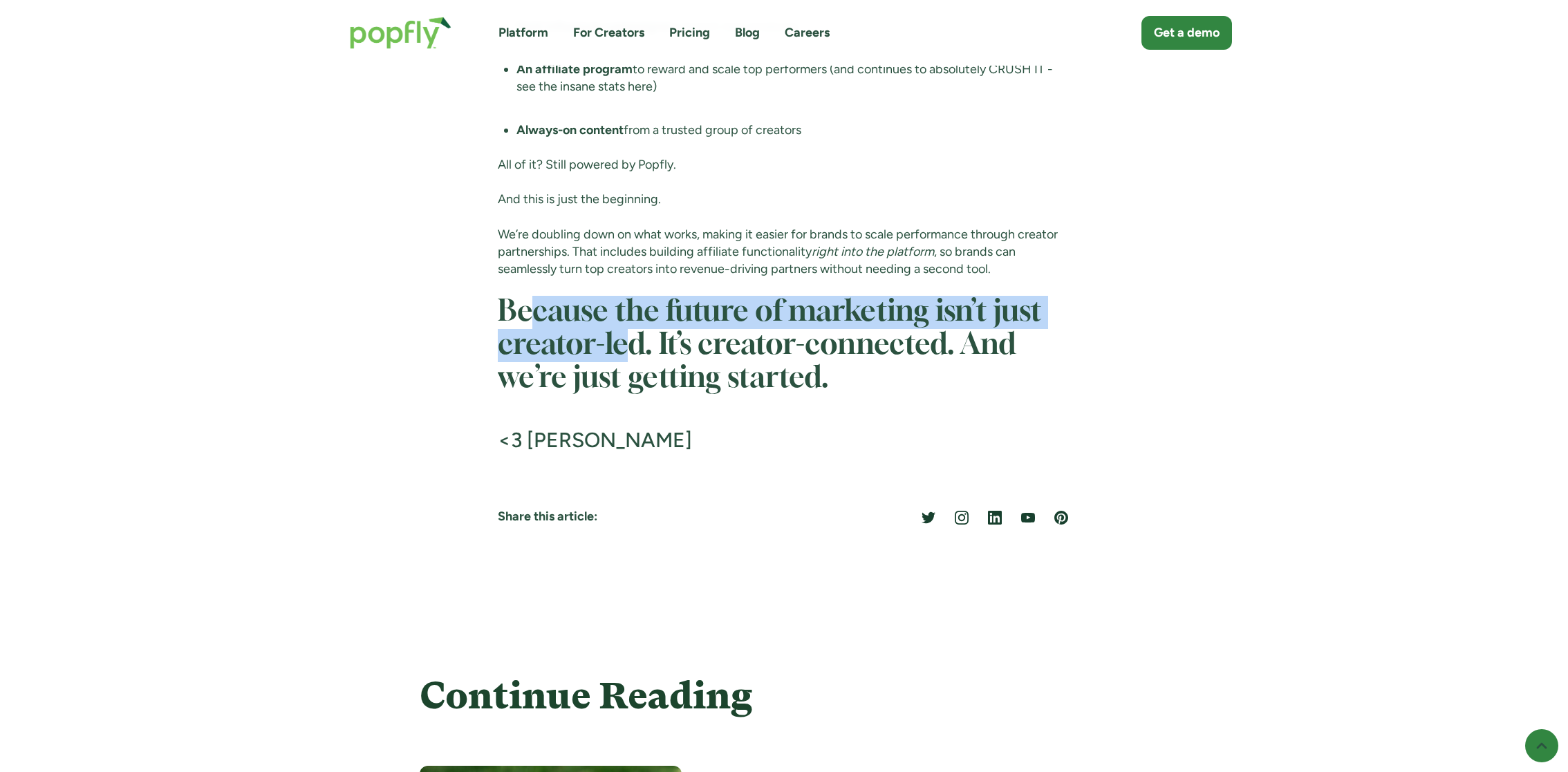
drag, startPoint x: 527, startPoint y: 357, endPoint x: 641, endPoint y: 396, distance: 120.5
click at [641, 396] on h2 "Because the future of marketing isn’t just creator-led. It’s creator-connected.…" at bounding box center [784, 346] width 573 height 100
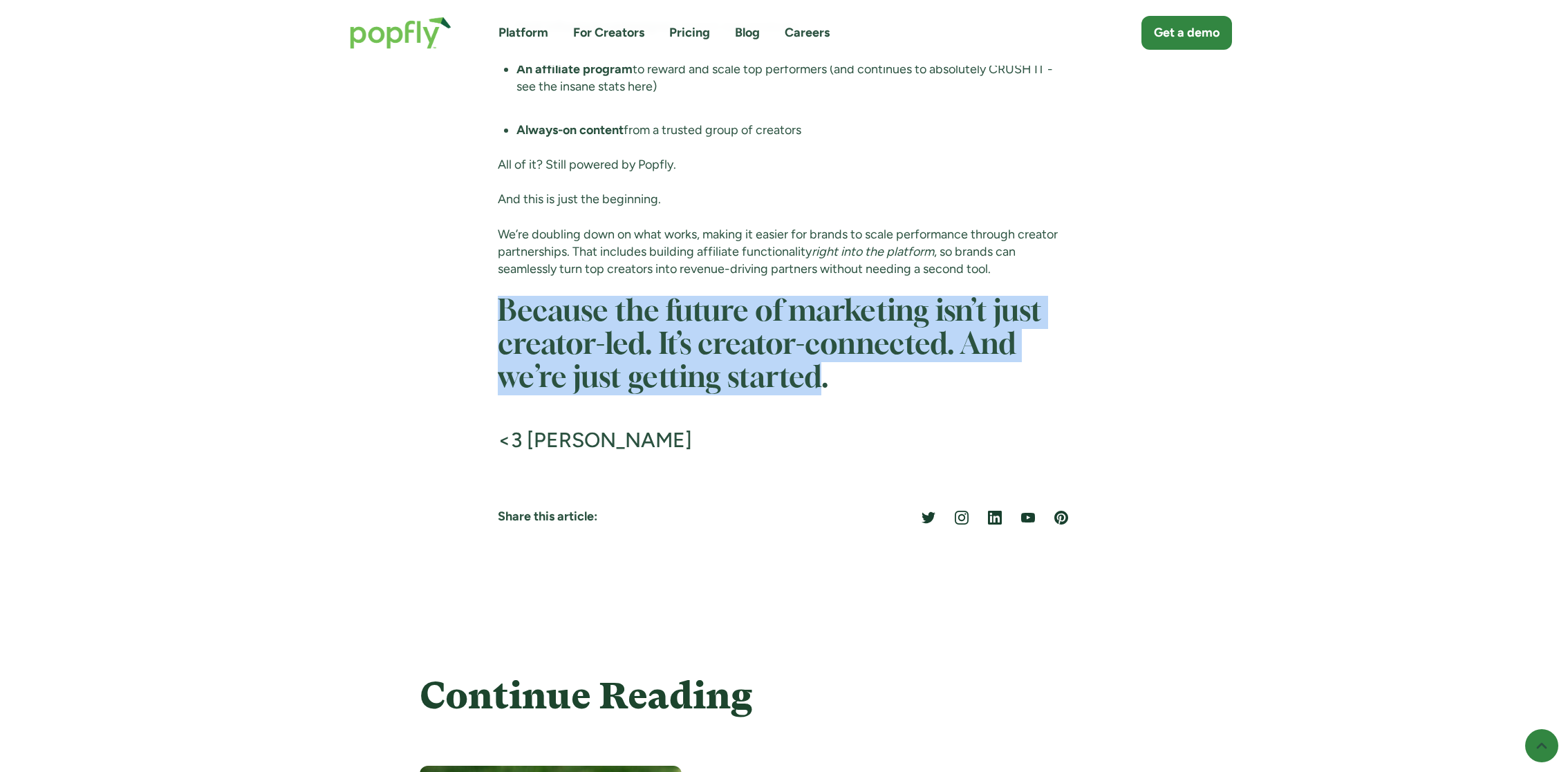
drag, startPoint x: 500, startPoint y: 345, endPoint x: 820, endPoint y: 412, distance: 326.9
click at [820, 396] on h2 "Because the future of marketing isn’t just creator-led. It’s creator-connected.…" at bounding box center [784, 346] width 573 height 100
drag, startPoint x: 647, startPoint y: 353, endPoint x: 869, endPoint y: 433, distance: 236.0
click at [869, 396] on h2 "Because the future of marketing isn’t just creator-led. It’s creator-connected.…" at bounding box center [784, 346] width 573 height 100
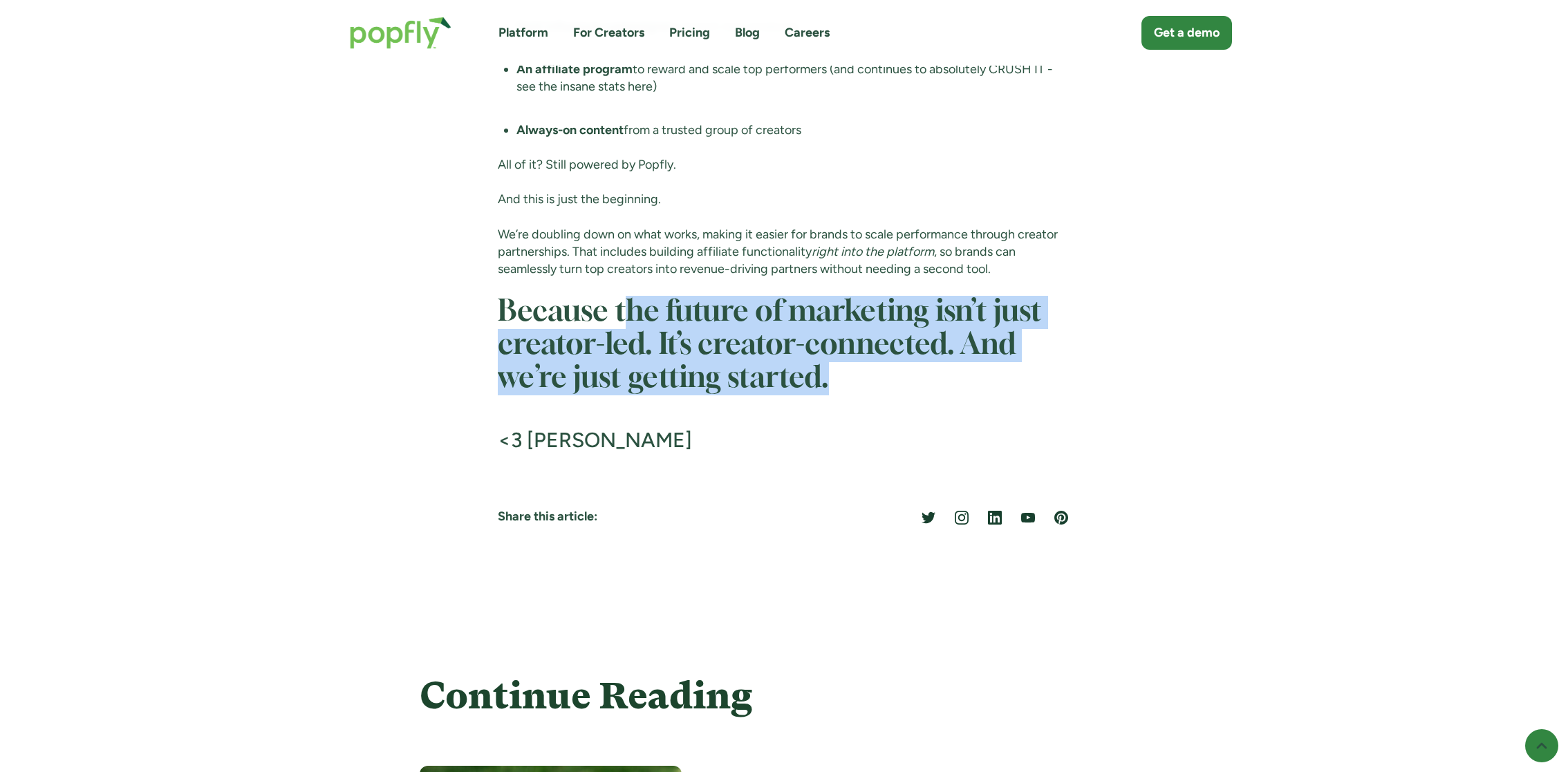
click at [869, 396] on h2 "Because the future of marketing isn’t just creator-led. It’s creator-connected.…" at bounding box center [784, 346] width 573 height 100
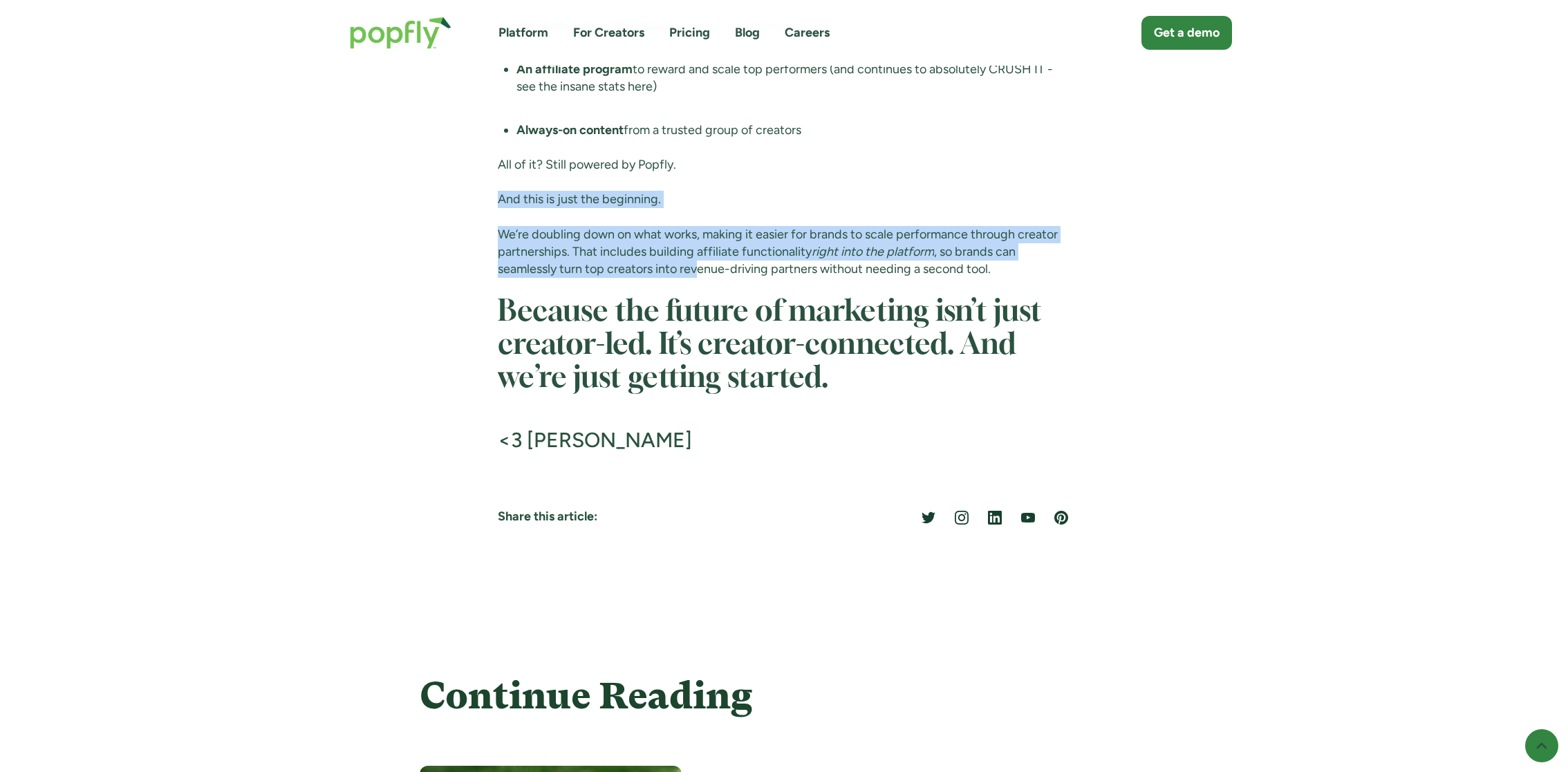
drag, startPoint x: 555, startPoint y: 226, endPoint x: 700, endPoint y: 300, distance: 162.8
click at [700, 279] on p "We’re doubling down on what works, making it easier for brands to scale perform…" at bounding box center [784, 252] width 573 height 53
drag, startPoint x: 579, startPoint y: 260, endPoint x: 824, endPoint y: 324, distance: 253.2
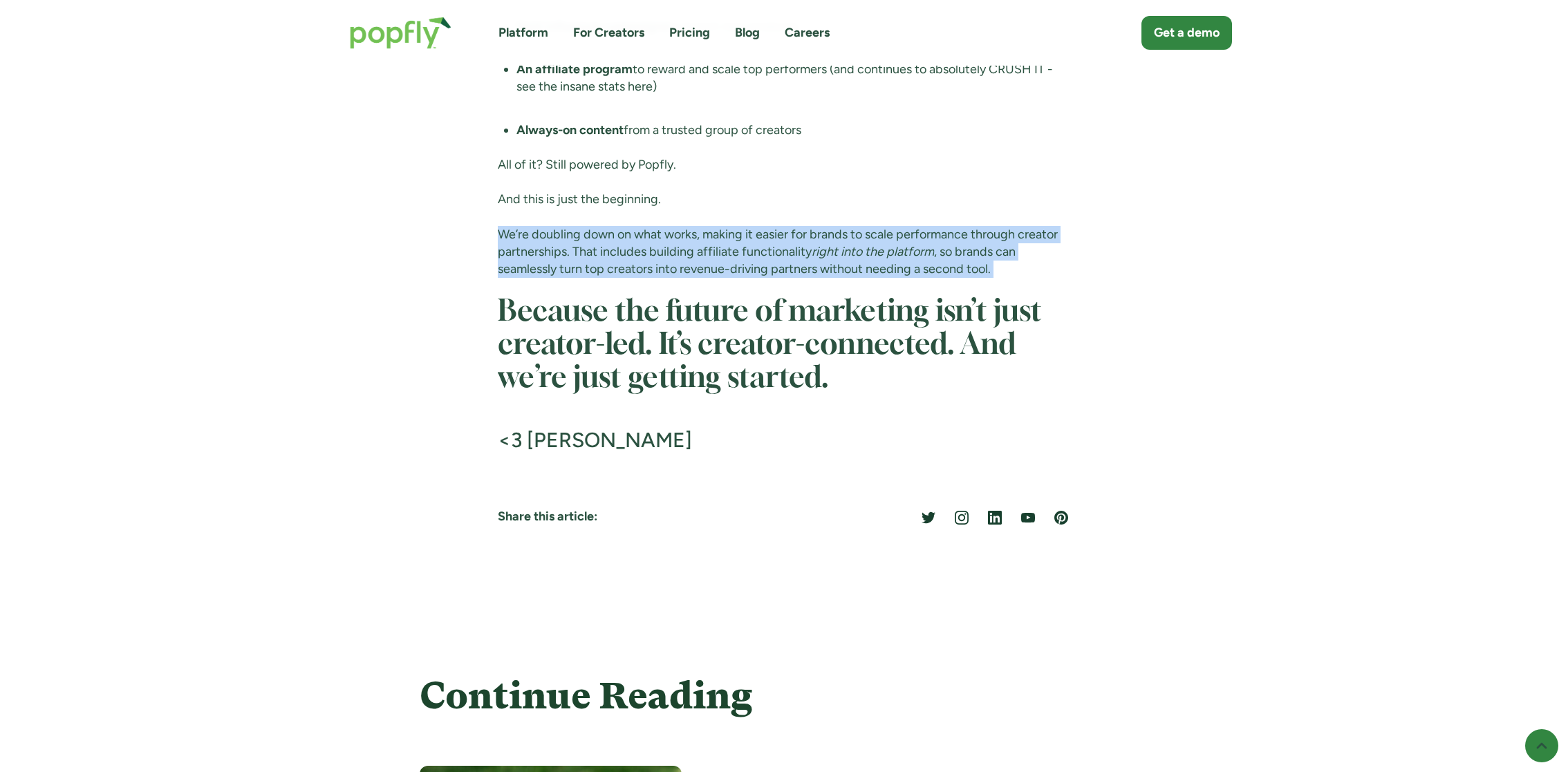
drag, startPoint x: 641, startPoint y: 265, endPoint x: 909, endPoint y: 311, distance: 271.9
click at [909, 279] on p "We’re doubling down on what works, making it easier for brands to scale perform…" at bounding box center [784, 252] width 573 height 53
drag, startPoint x: 735, startPoint y: 269, endPoint x: 993, endPoint y: 326, distance: 264.2
